Goal: Find specific page/section: Find specific page/section

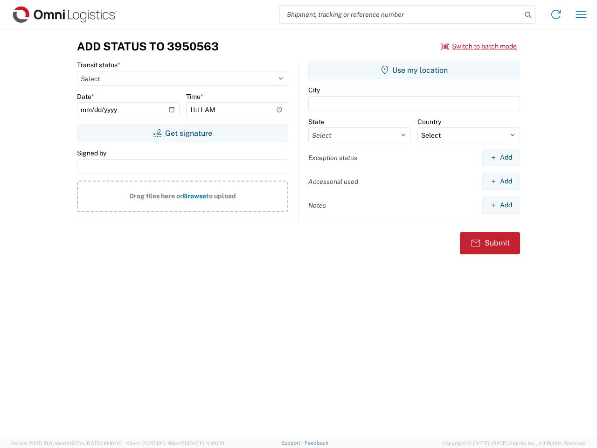
click at [401, 14] on input "search" at bounding box center [401, 15] width 242 height 18
click at [528, 15] on icon at bounding box center [528, 14] width 13 height 13
click at [556, 14] on icon at bounding box center [556, 14] width 15 height 15
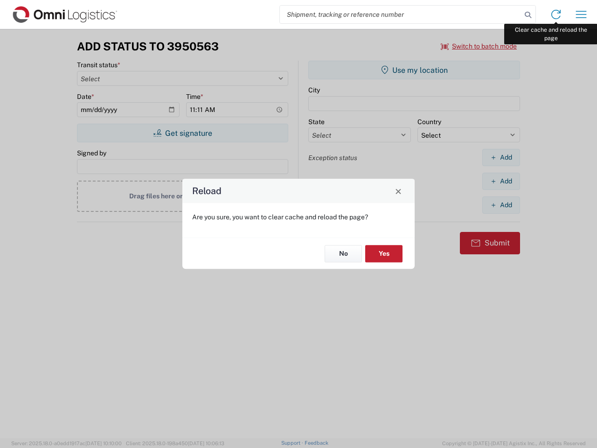
click at [582, 14] on div "Reload Are you sure, you want to clear cache and reload the page? No Yes" at bounding box center [298, 224] width 597 height 448
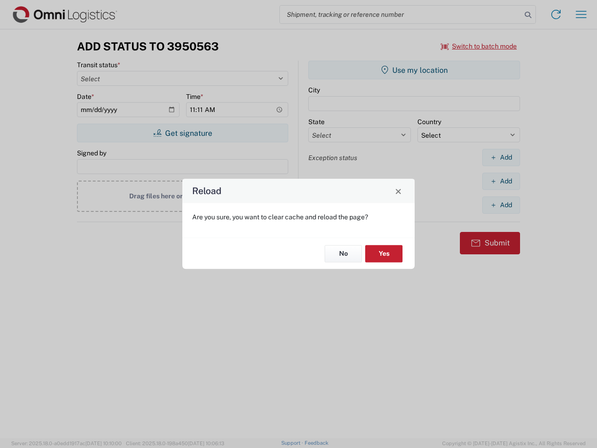
click at [479, 46] on div "Reload Are you sure, you want to clear cache and reload the page? No Yes" at bounding box center [298, 224] width 597 height 448
click at [182, 133] on div "Reload Are you sure, you want to clear cache and reload the page? No Yes" at bounding box center [298, 224] width 597 height 448
click at [414, 70] on div "Reload Are you sure, you want to clear cache and reload the page? No Yes" at bounding box center [298, 224] width 597 height 448
click at [501, 157] on div "Reload Are you sure, you want to clear cache and reload the page? No Yes" at bounding box center [298, 224] width 597 height 448
click at [501, 181] on div "Reload Are you sure, you want to clear cache and reload the page? No Yes" at bounding box center [298, 224] width 597 height 448
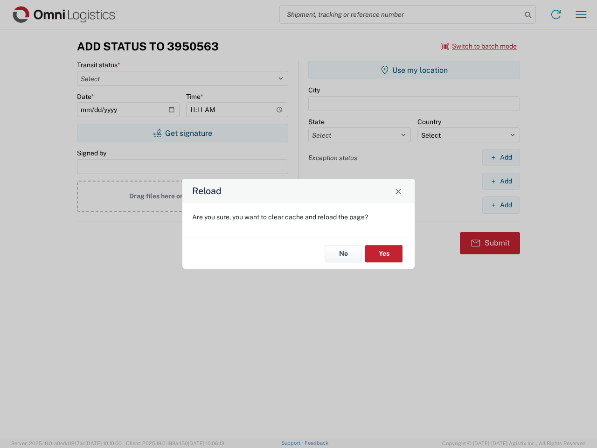
click at [501, 205] on div "Reload Are you sure, you want to clear cache and reload the page? No Yes" at bounding box center [298, 224] width 597 height 448
